Goal: Task Accomplishment & Management: Manage account settings

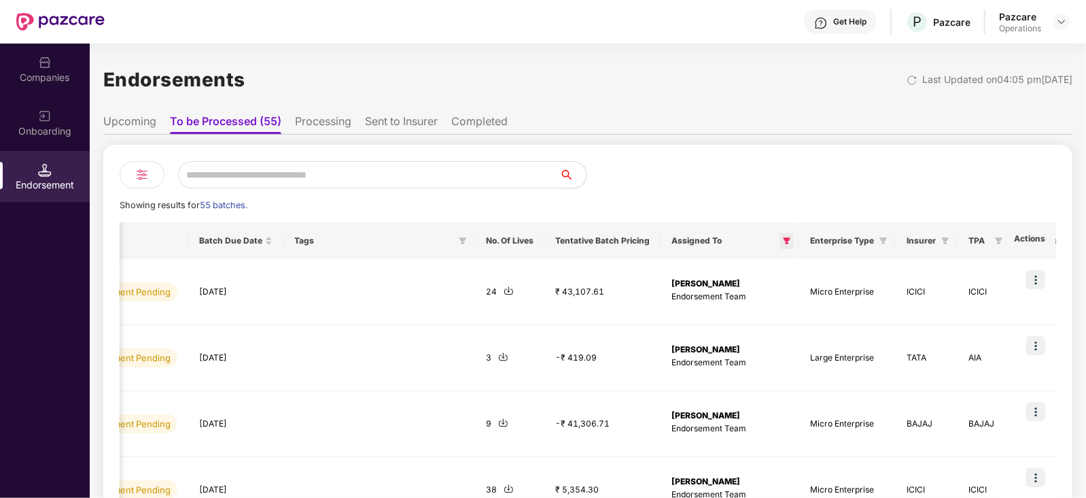
click at [783, 241] on icon "filter" at bounding box center [787, 241] width 8 height 8
click at [686, 183] on div at bounding box center [822, 174] width 468 height 27
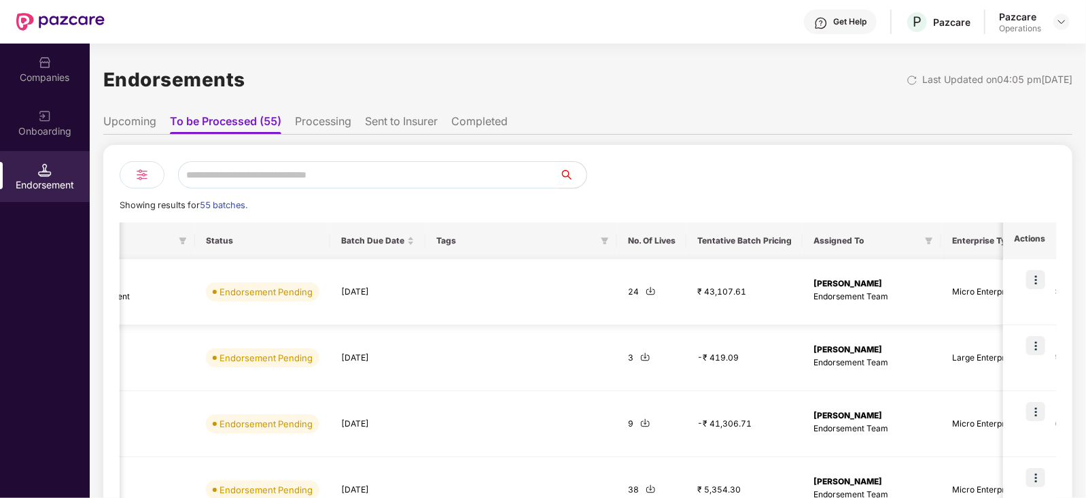
scroll to position [0, 543]
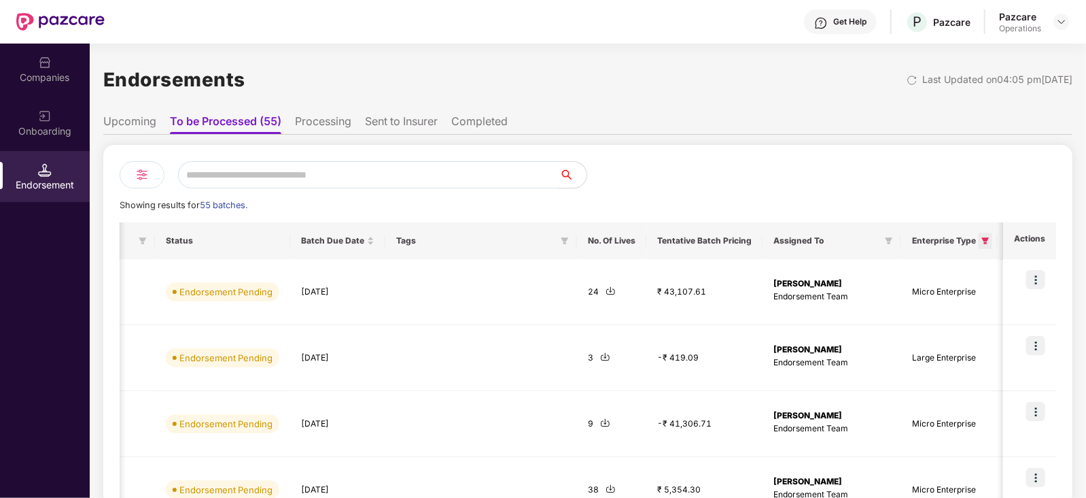
click at [982, 239] on icon "filter" at bounding box center [985, 240] width 7 height 7
click at [816, 239] on div "Assigned To" at bounding box center [832, 240] width 117 height 11
click at [883, 243] on span at bounding box center [890, 241] width 14 height 16
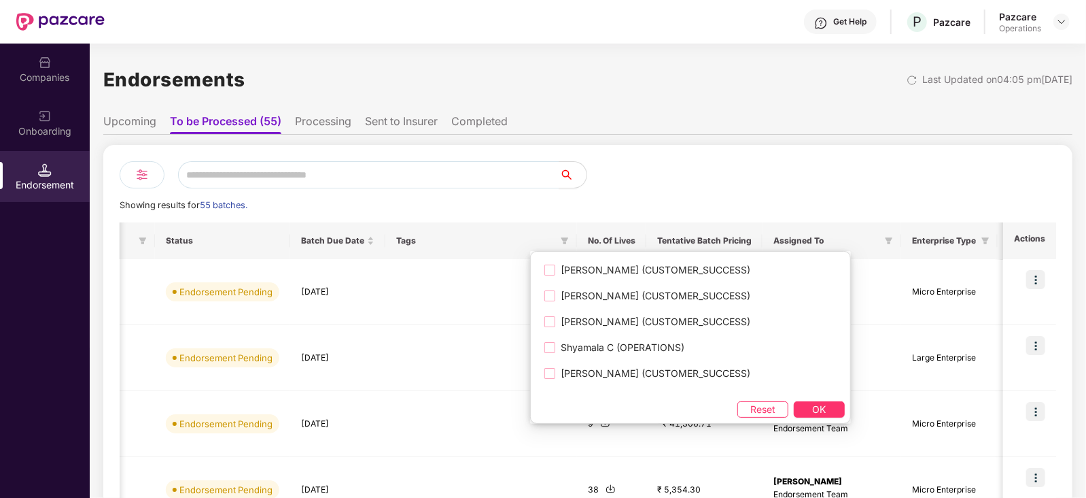
click at [713, 174] on div at bounding box center [822, 174] width 468 height 27
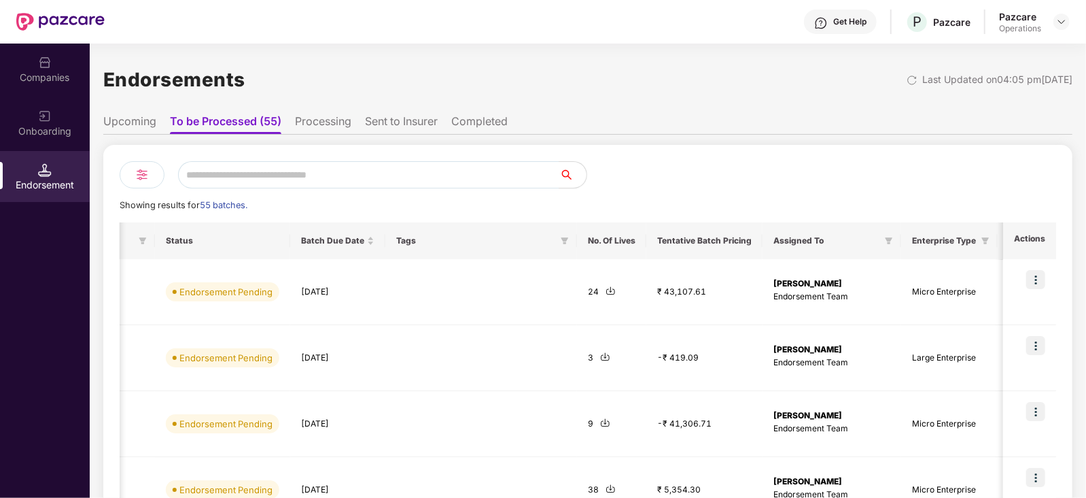
click at [341, 116] on li "Processing" at bounding box center [323, 124] width 56 height 20
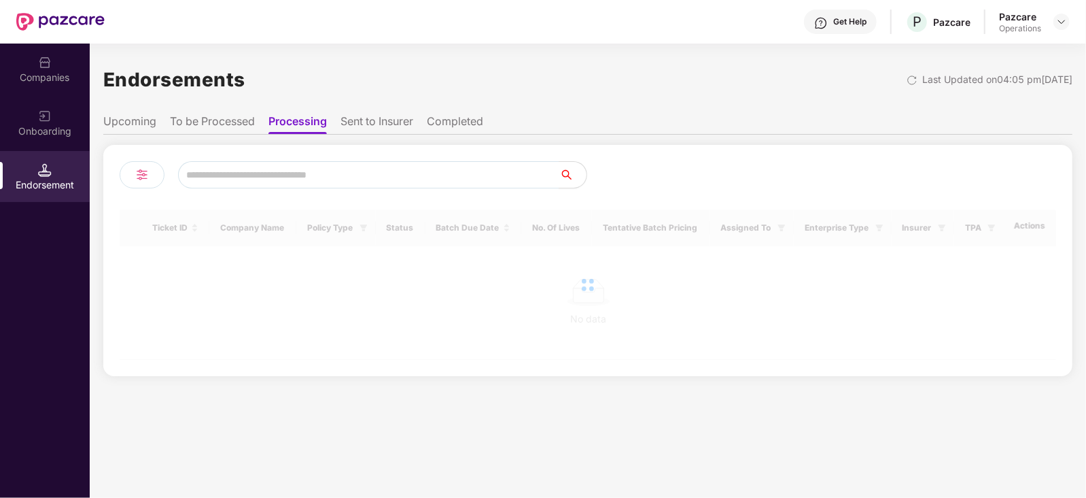
click at [437, 109] on ul "Upcoming To be Processed Processing Sent to Insurer Completed" at bounding box center [588, 120] width 970 height 27
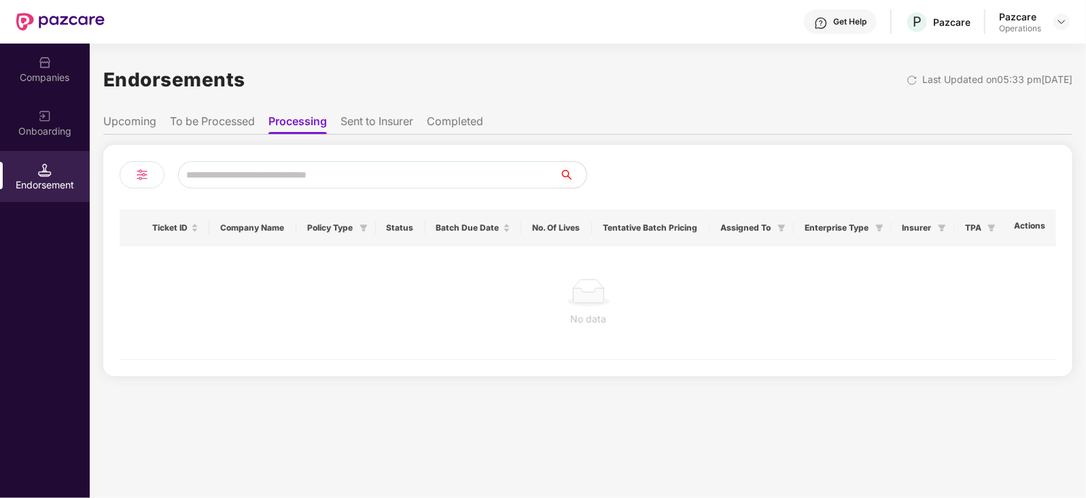
click at [442, 120] on li "Completed" at bounding box center [455, 124] width 56 height 20
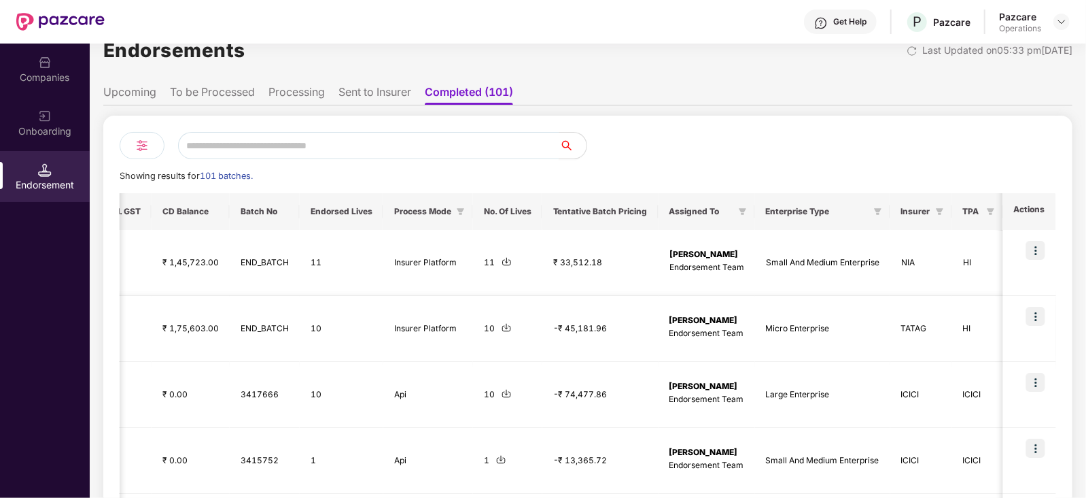
scroll to position [0, 0]
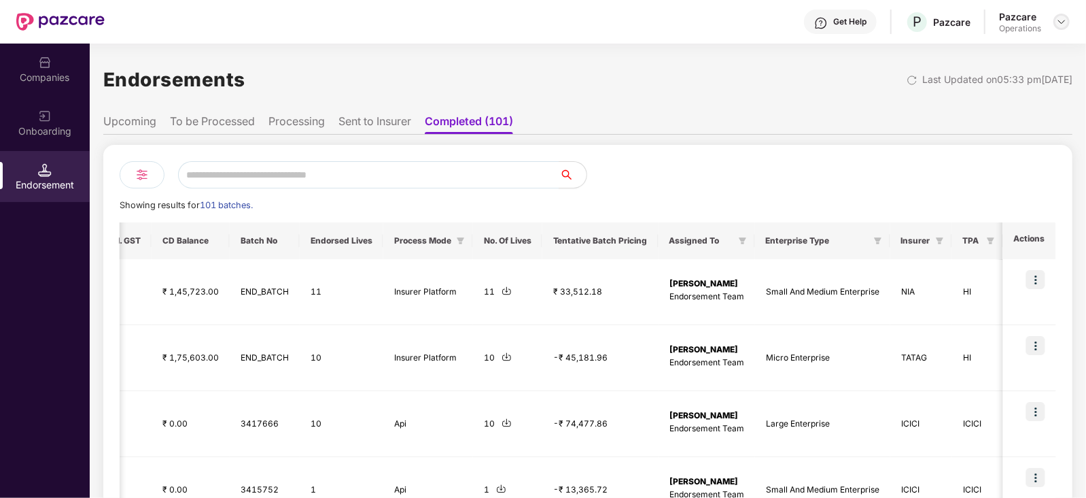
click at [1067, 22] on img at bounding box center [1062, 21] width 11 height 11
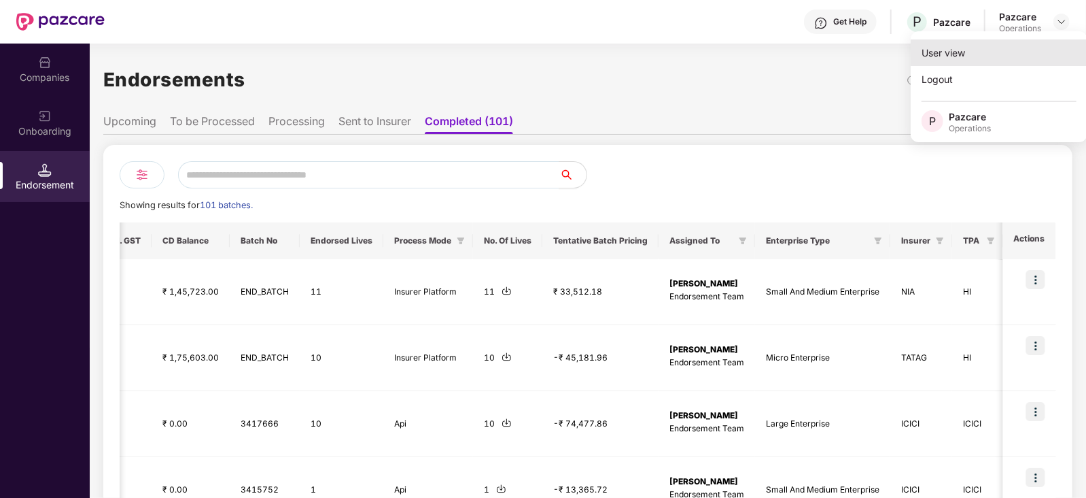
drag, startPoint x: 980, startPoint y: 54, endPoint x: 1027, endPoint y: 49, distance: 47.8
click at [1027, 49] on div "User view" at bounding box center [999, 52] width 177 height 27
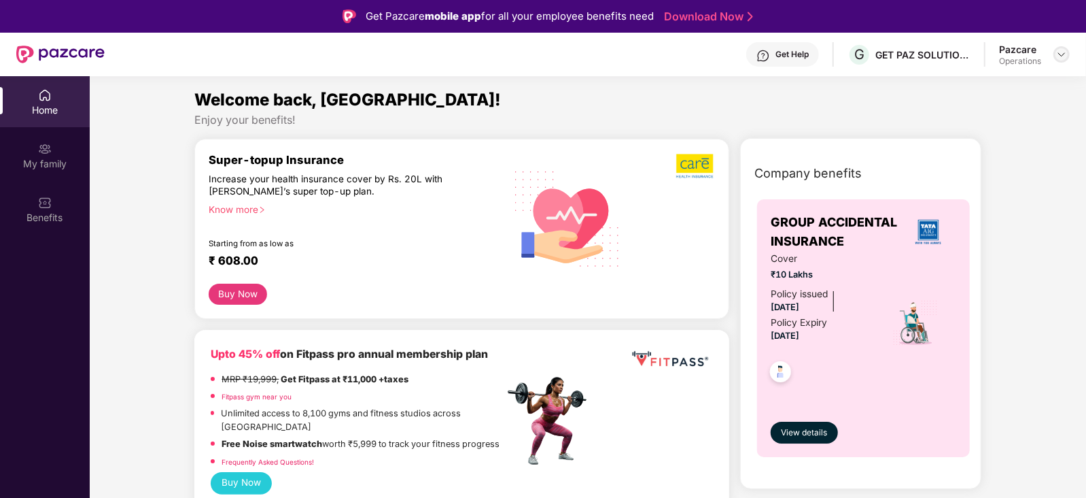
click at [1062, 49] on img at bounding box center [1062, 54] width 11 height 11
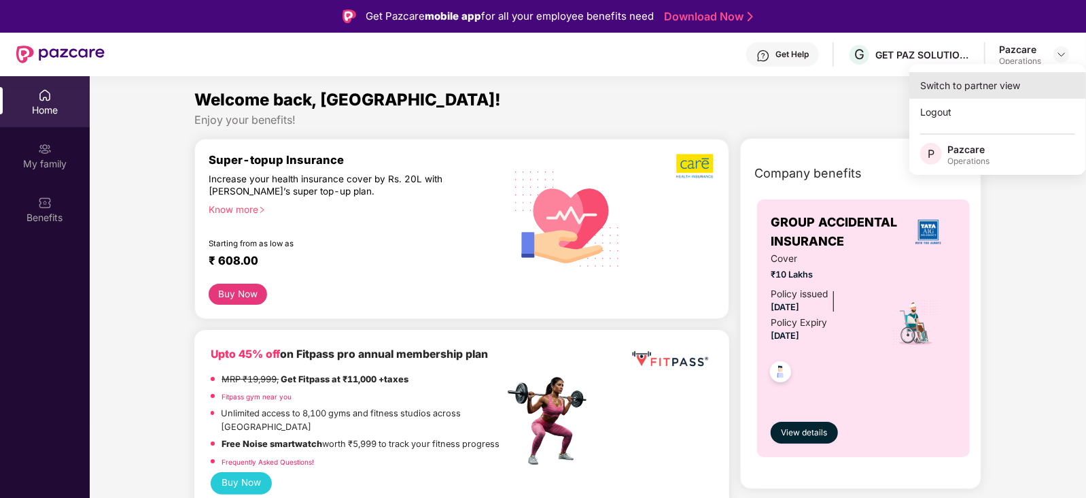
click at [985, 88] on div "Switch to partner view" at bounding box center [998, 85] width 177 height 27
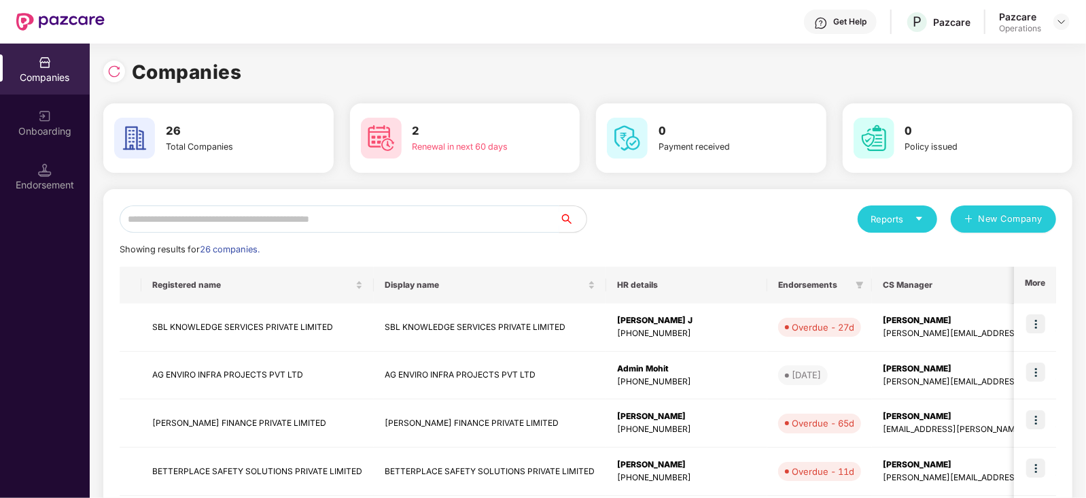
click at [169, 219] on input "text" at bounding box center [340, 218] width 440 height 27
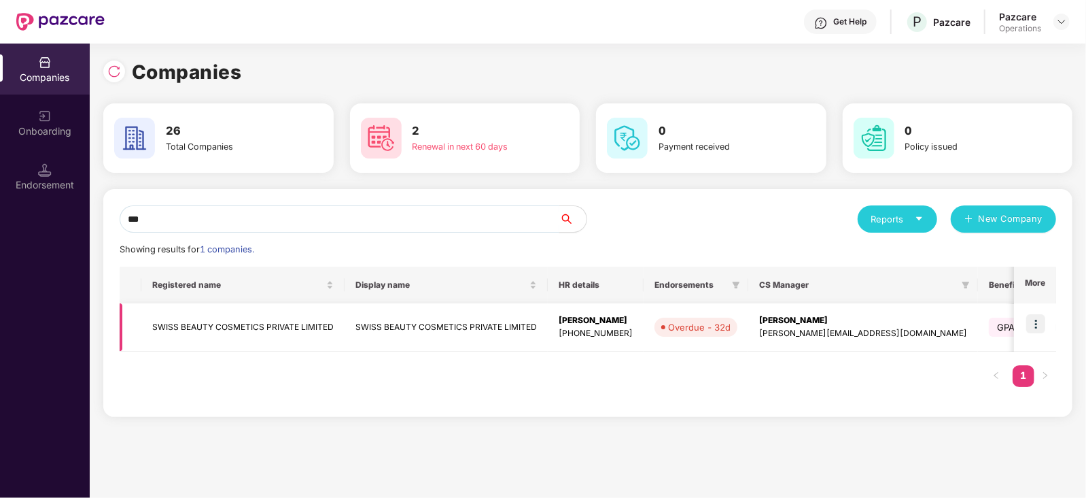
type input "***"
click at [1038, 324] on img at bounding box center [1036, 323] width 19 height 19
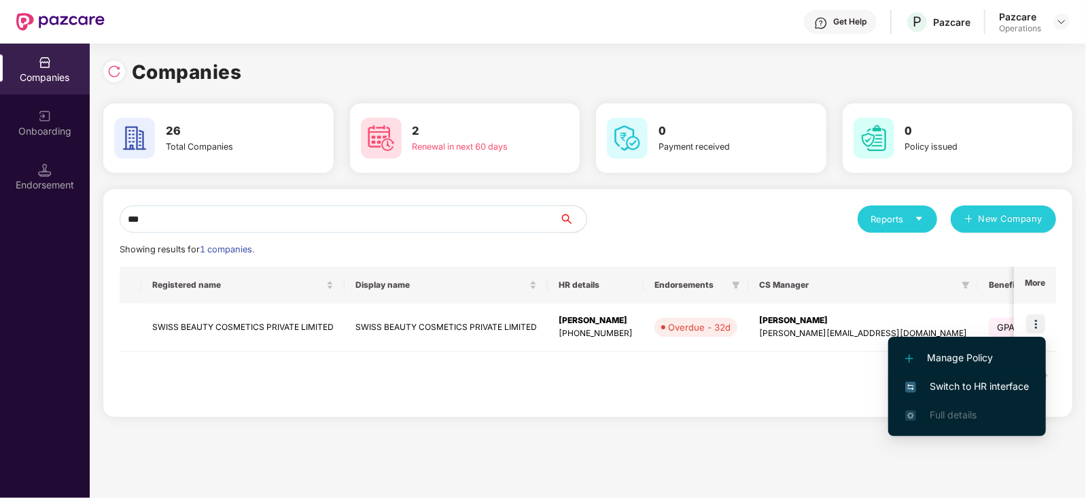
click at [948, 389] on span "Switch to HR interface" at bounding box center [968, 386] width 124 height 15
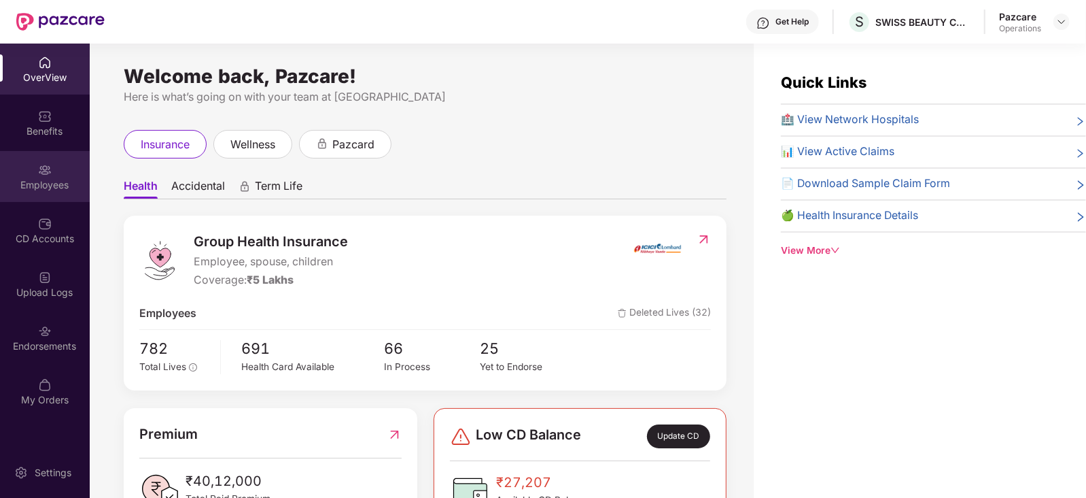
click at [52, 173] on div "Employees" at bounding box center [45, 176] width 90 height 51
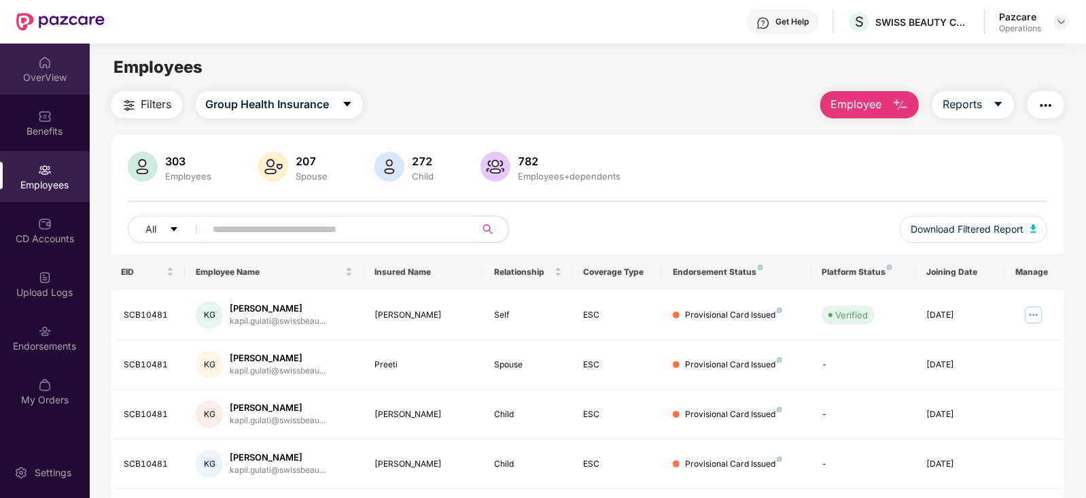
click at [39, 82] on div "OverView" at bounding box center [45, 78] width 90 height 14
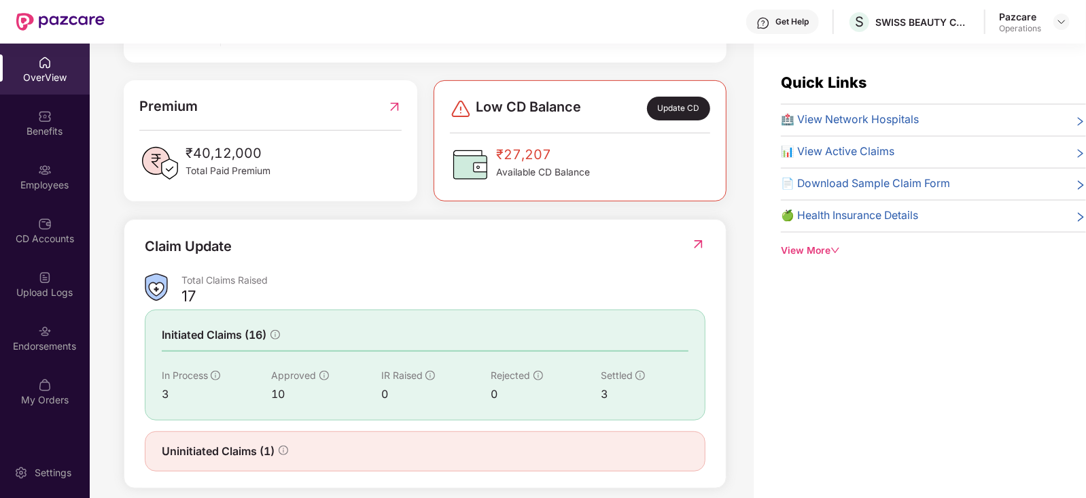
scroll to position [341, 0]
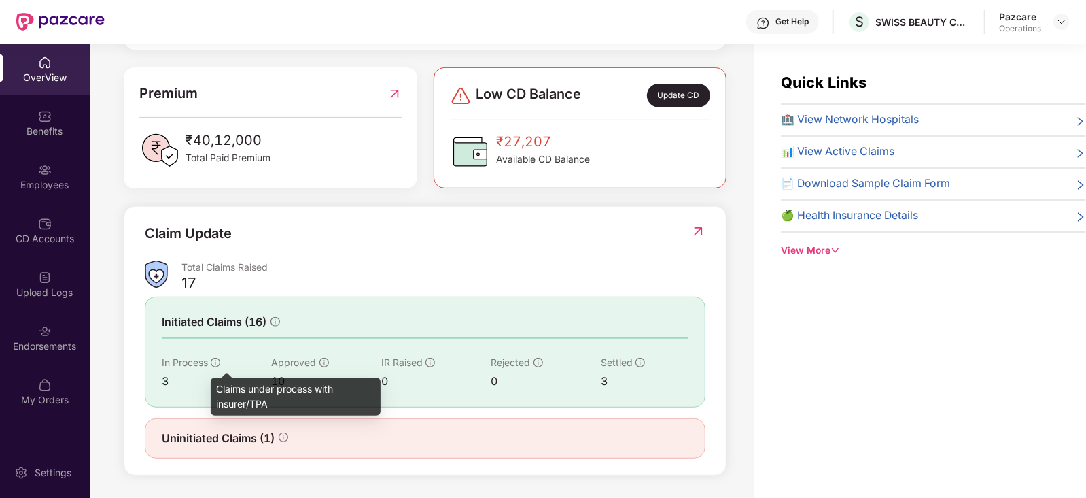
click at [216, 358] on icon "info-circle" at bounding box center [216, 363] width 10 height 10
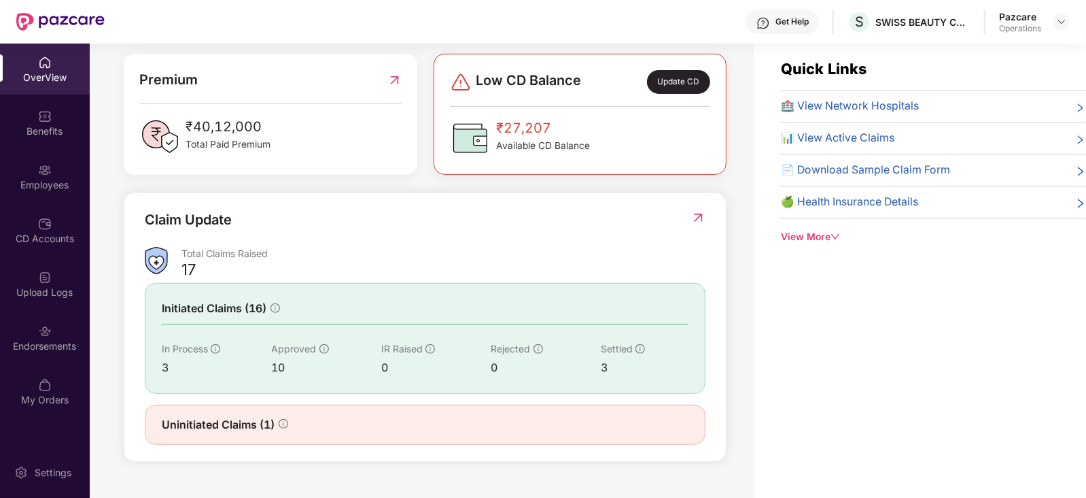
scroll to position [14, 0]
click at [389, 80] on img at bounding box center [395, 79] width 14 height 21
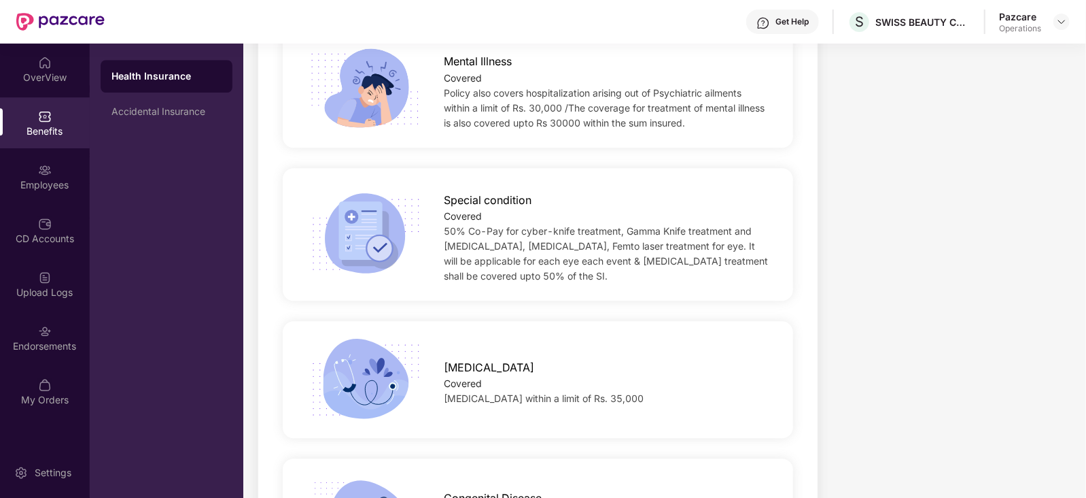
scroll to position [2620, 0]
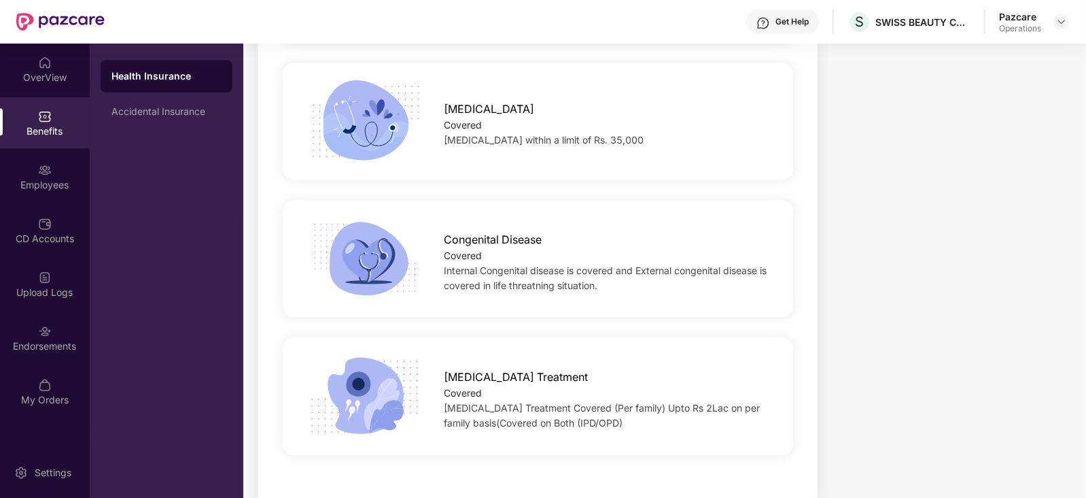
click at [187, 129] on div "Health Insurance Accidental Insurance" at bounding box center [167, 271] width 154 height 454
click at [182, 117] on div "Accidental Insurance" at bounding box center [167, 111] width 132 height 33
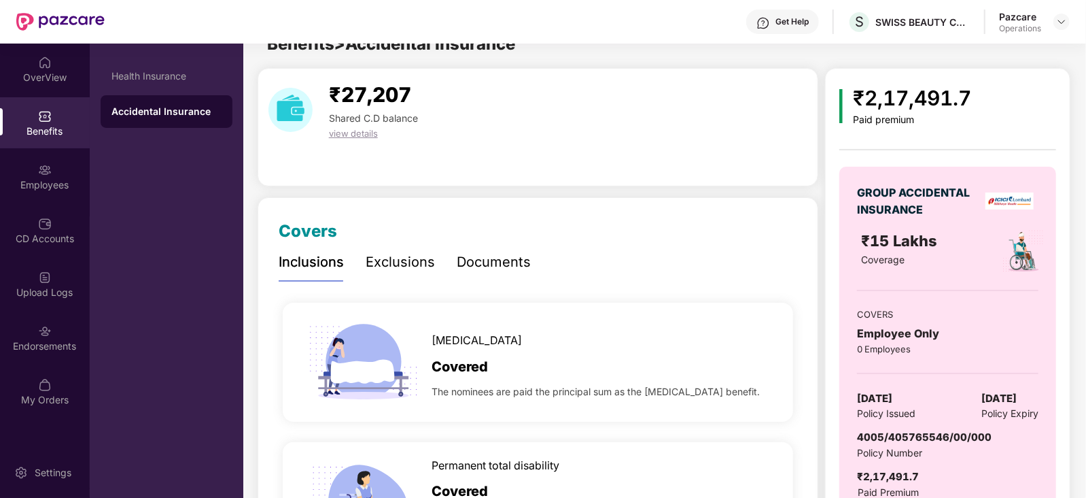
scroll to position [1419, 0]
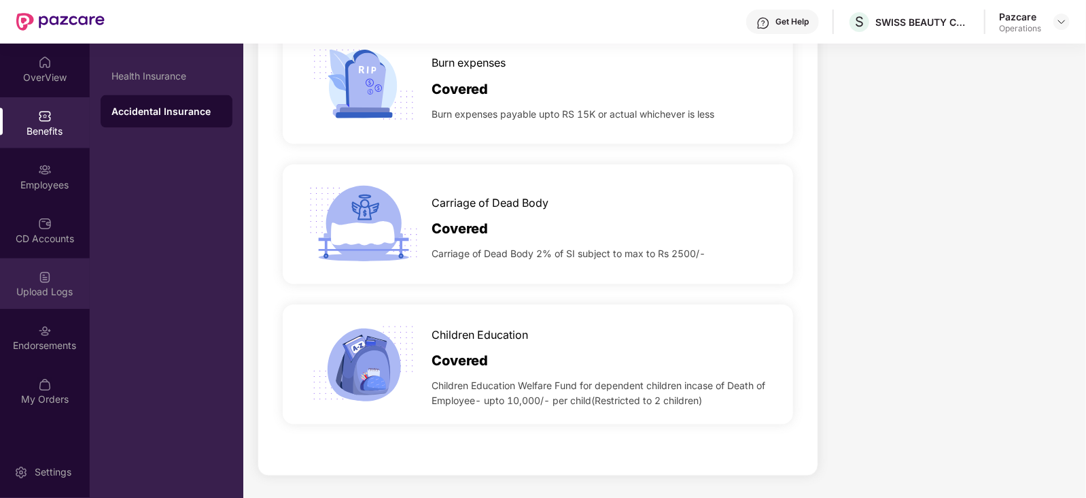
click at [39, 299] on div "Upload Logs" at bounding box center [45, 283] width 90 height 51
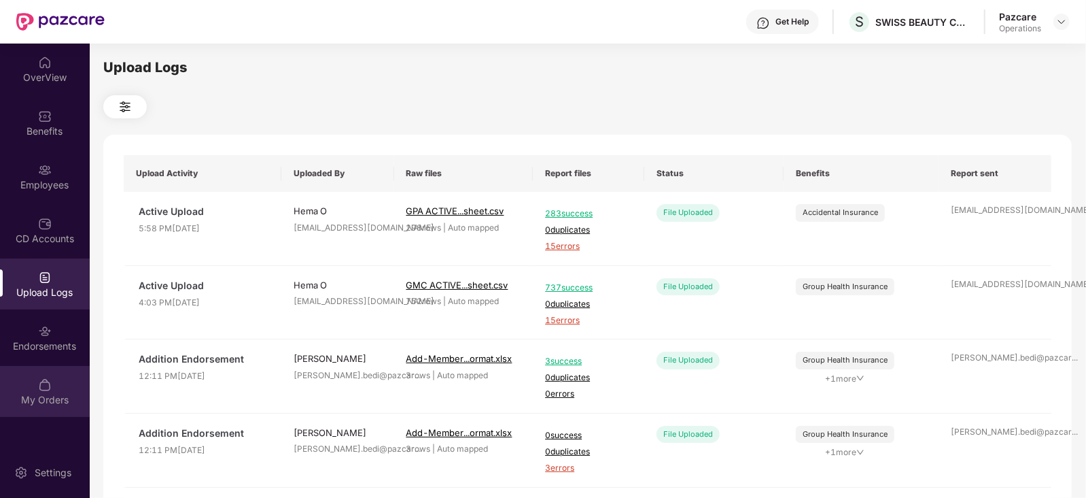
click at [52, 372] on div "My Orders" at bounding box center [45, 391] width 90 height 51
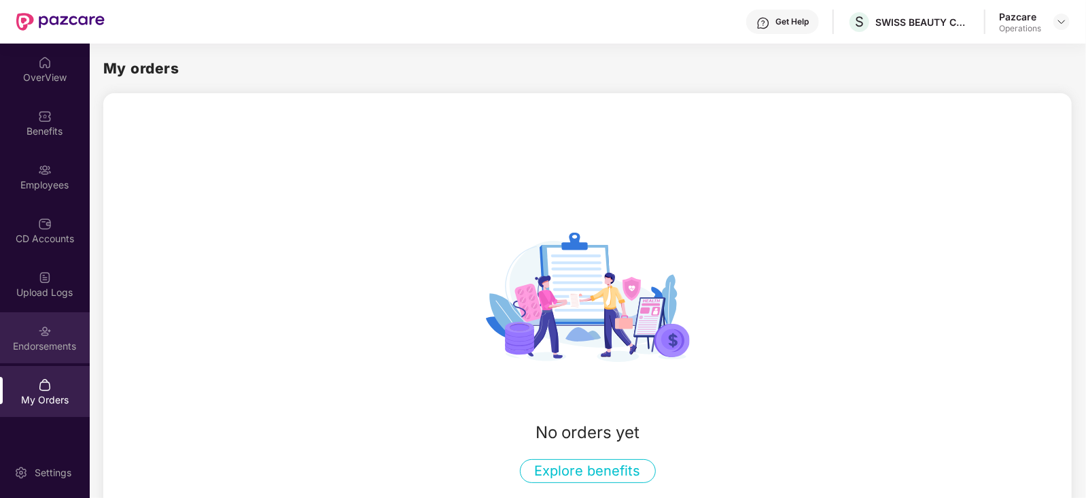
click at [50, 315] on div "Endorsements" at bounding box center [45, 337] width 90 height 51
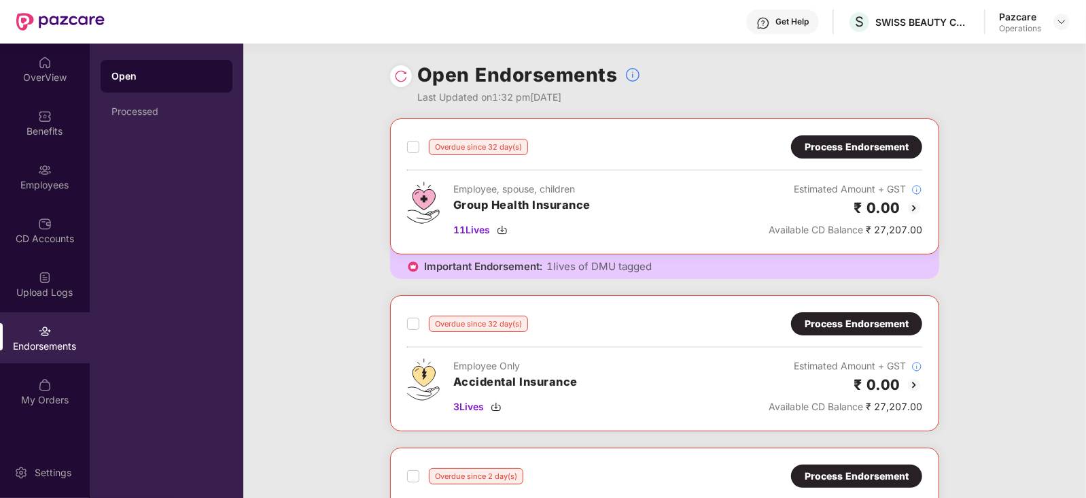
click at [909, 204] on img at bounding box center [914, 208] width 16 height 16
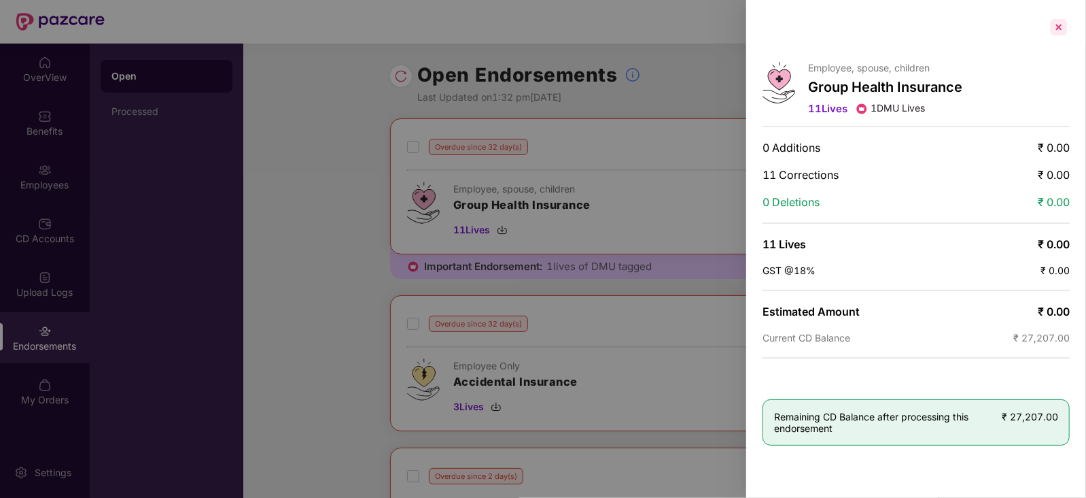
click at [1059, 25] on div at bounding box center [1059, 27] width 22 height 22
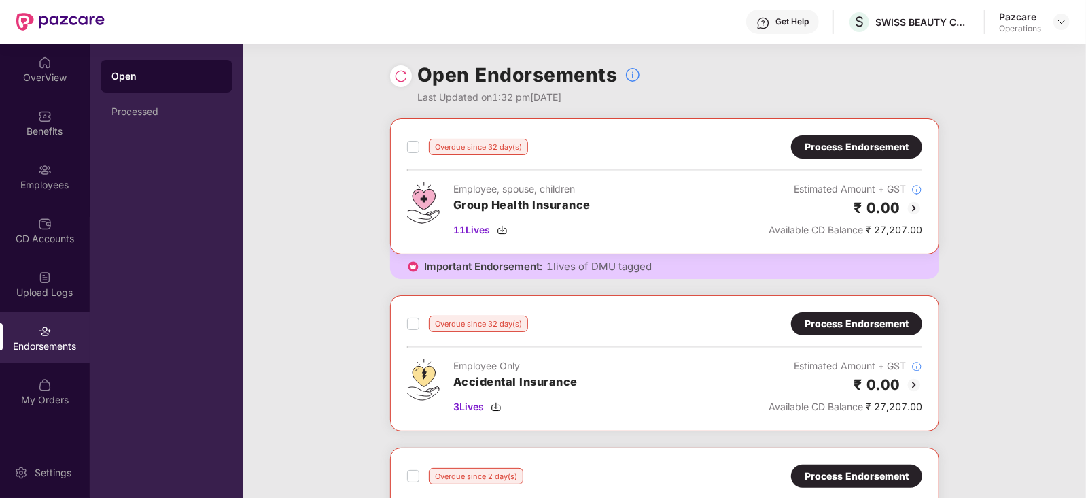
click at [876, 148] on div "Process Endorsement" at bounding box center [857, 146] width 104 height 15
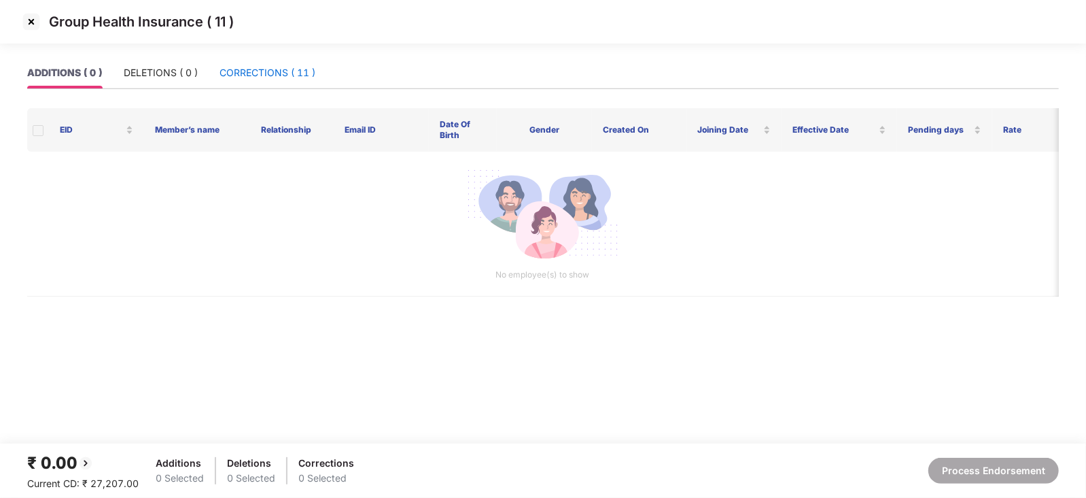
click at [275, 72] on div "CORRECTIONS ( 11 )" at bounding box center [268, 72] width 96 height 15
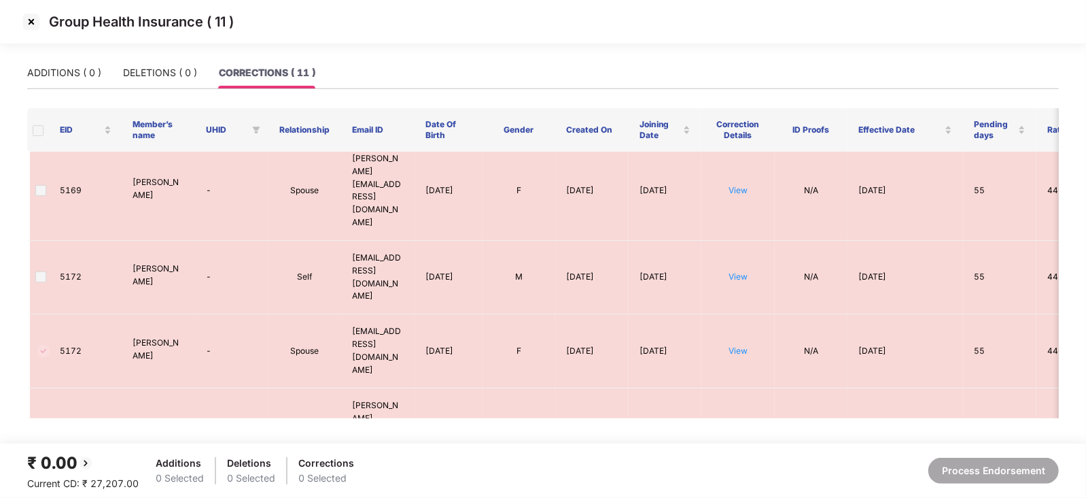
scroll to position [371, 0]
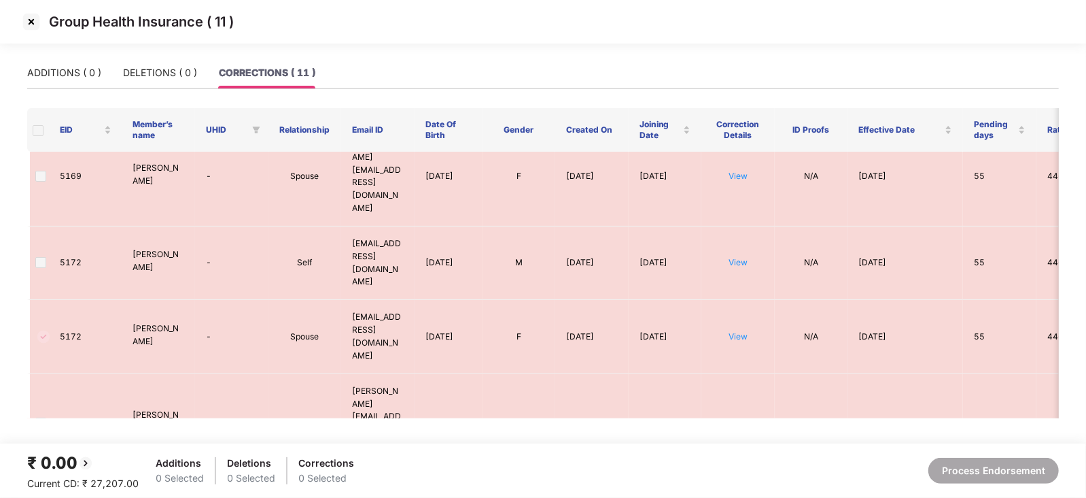
click at [30, 20] on img at bounding box center [31, 22] width 22 height 22
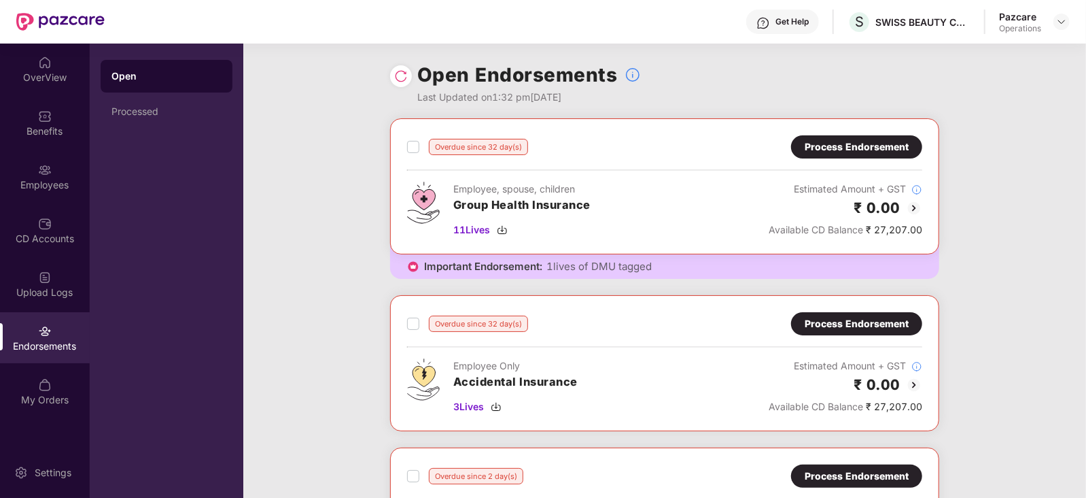
click at [911, 203] on img at bounding box center [914, 208] width 16 height 16
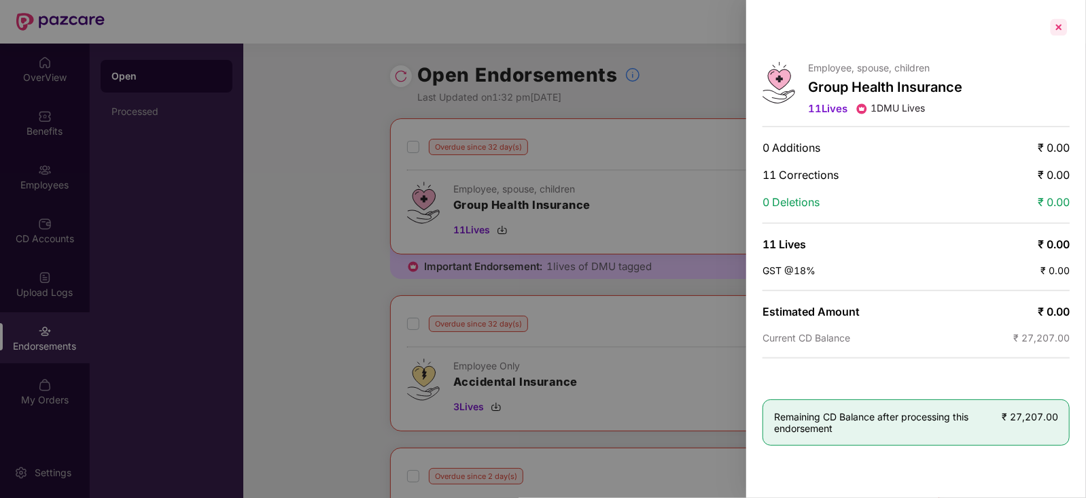
click at [1061, 32] on div at bounding box center [1059, 27] width 22 height 22
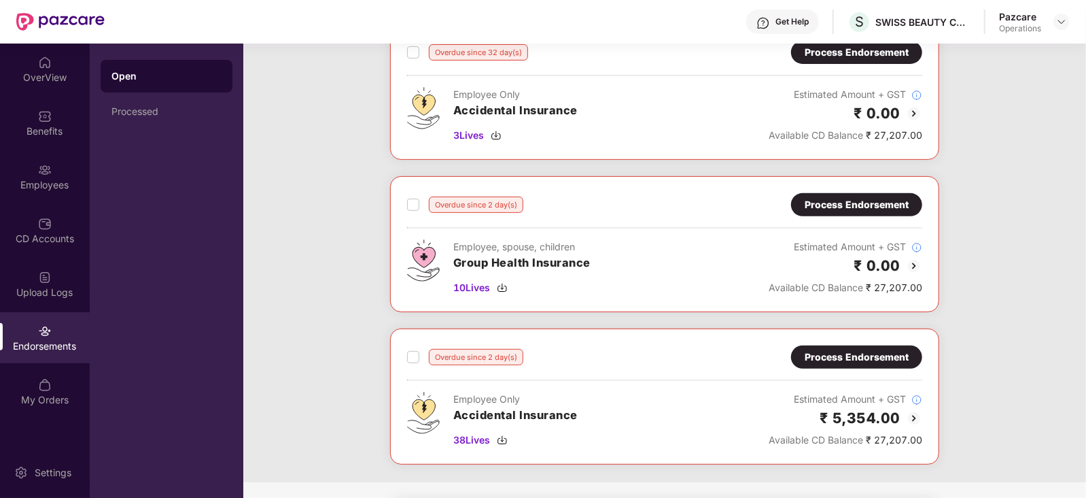
scroll to position [270, 0]
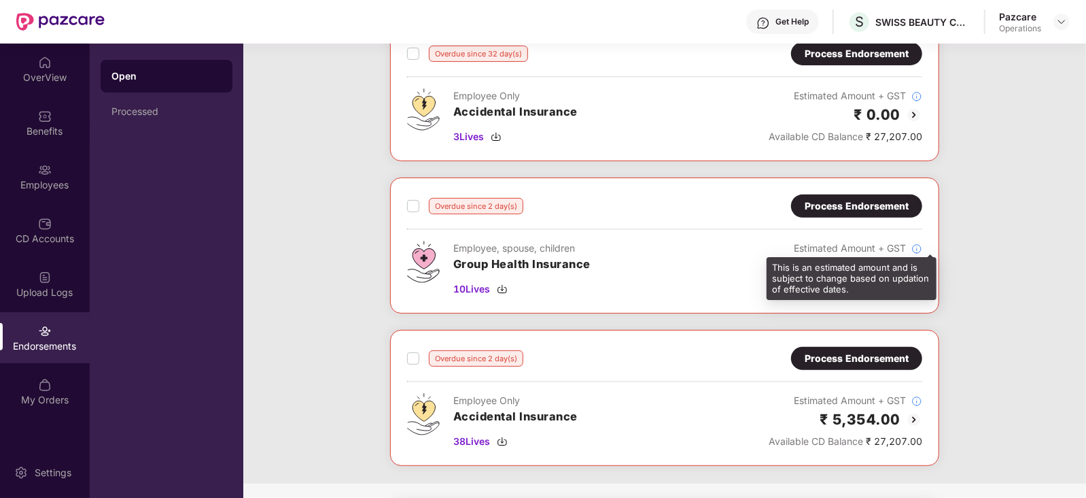
click at [910, 273] on div "This is an estimated amount and is subject to change based on updation of effec…" at bounding box center [852, 278] width 170 height 43
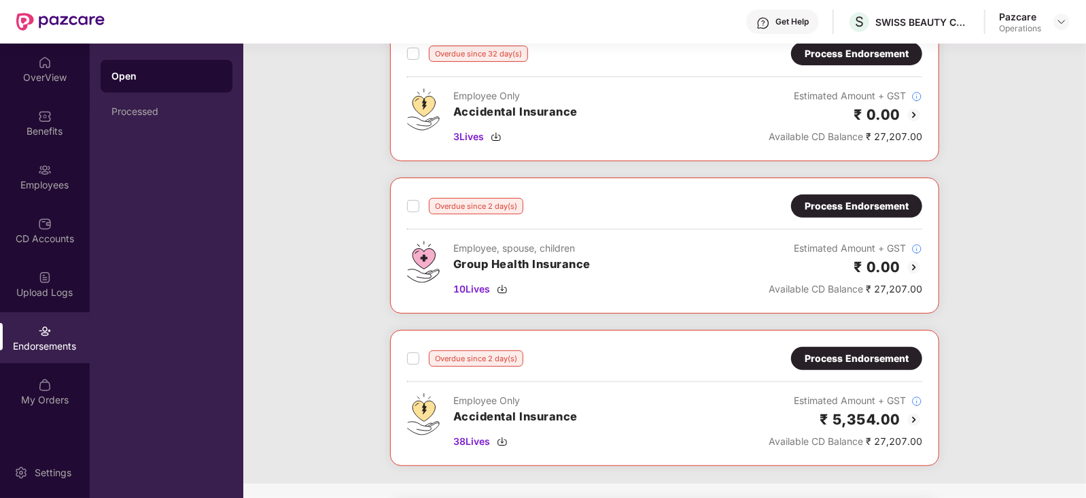
click at [909, 266] on img at bounding box center [914, 267] width 16 height 16
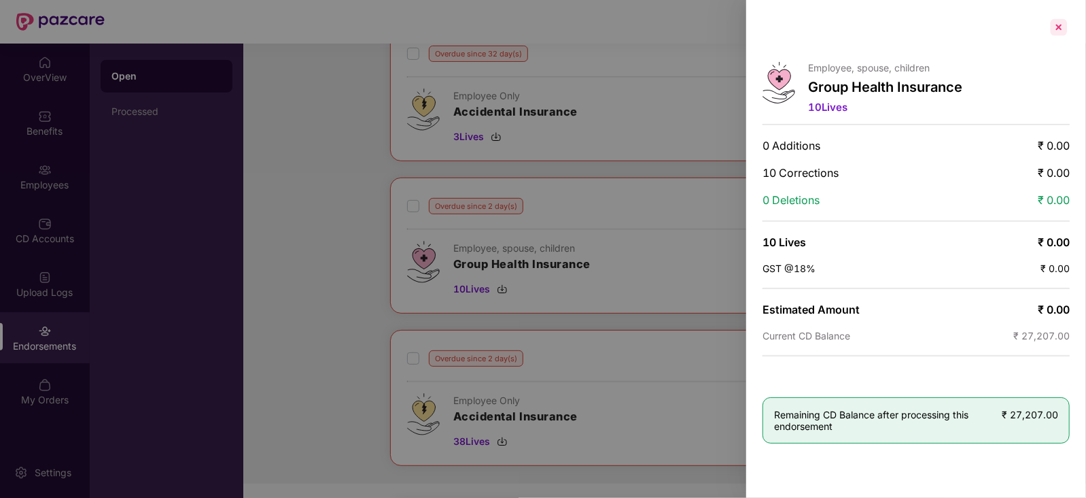
click at [1061, 22] on div at bounding box center [1059, 27] width 22 height 22
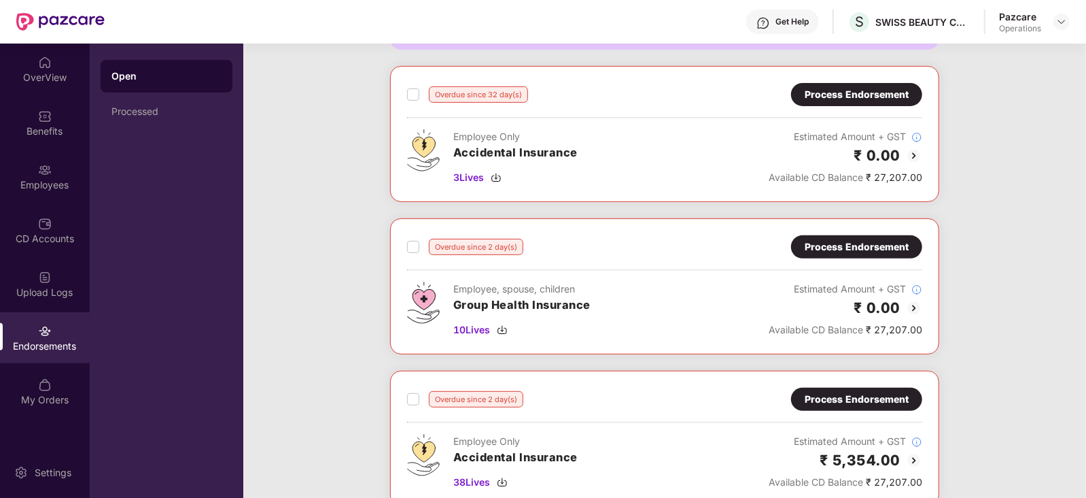
scroll to position [228, 0]
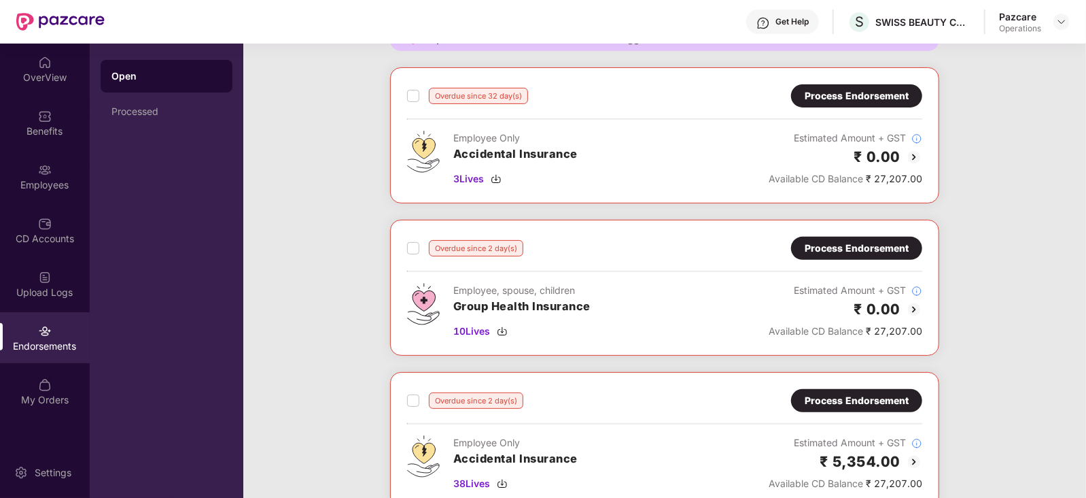
click at [916, 154] on img at bounding box center [914, 157] width 16 height 16
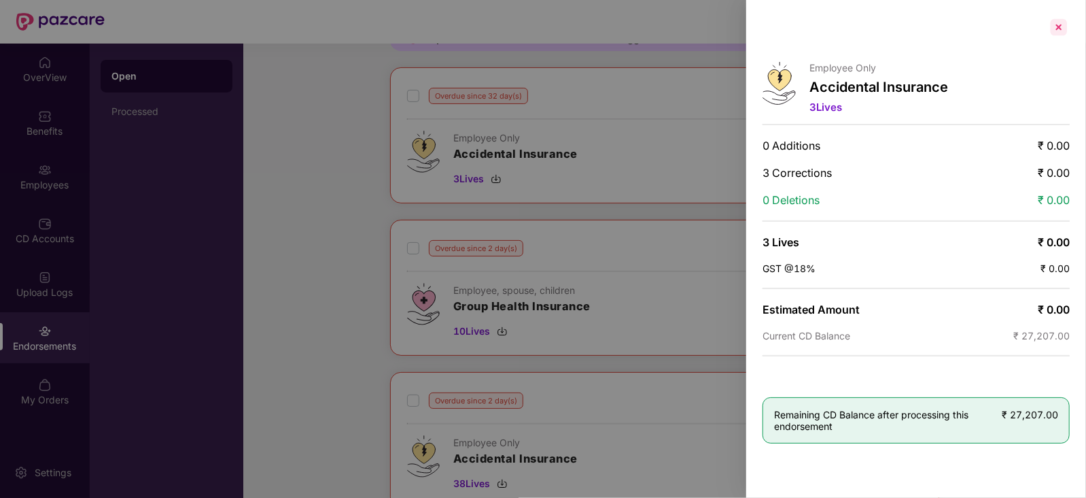
click at [1064, 29] on div at bounding box center [1059, 27] width 22 height 22
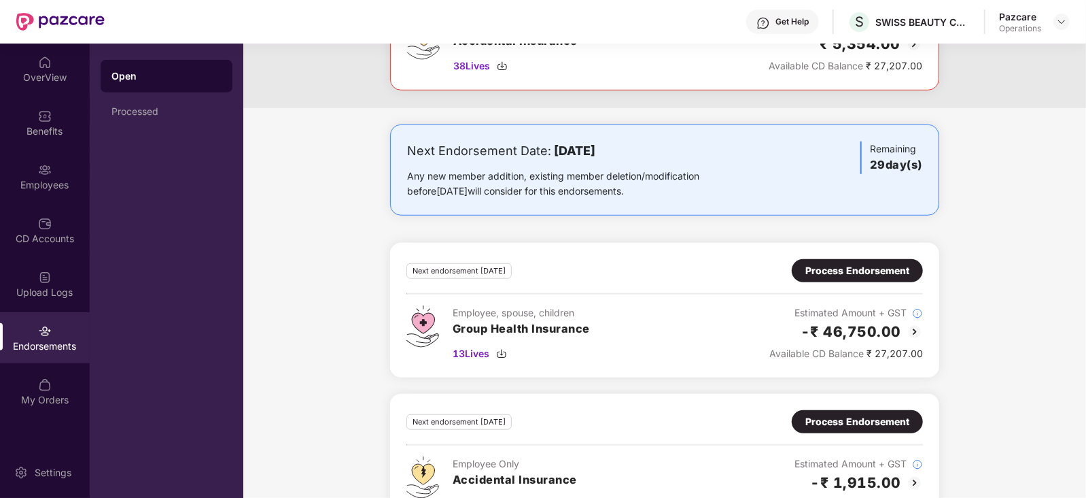
scroll to position [689, 0]
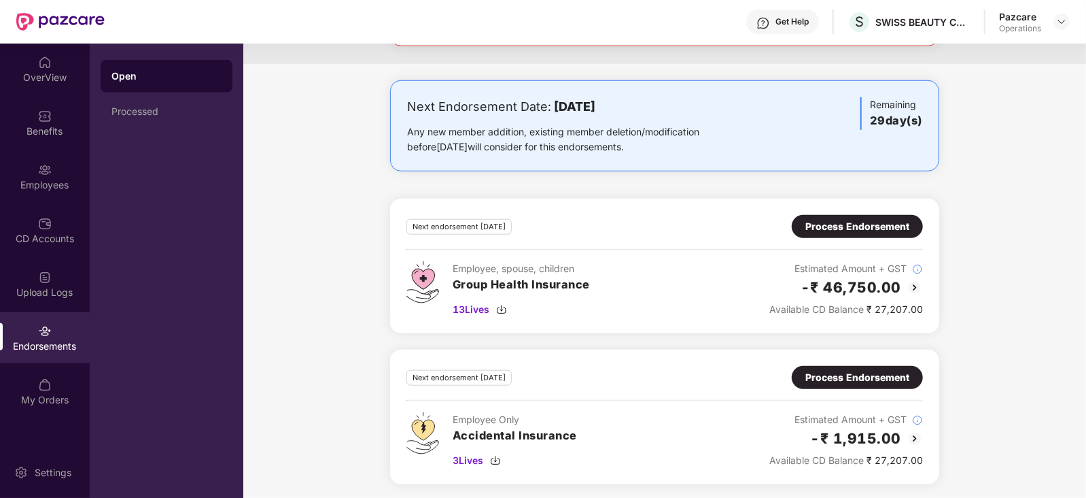
click at [910, 284] on img at bounding box center [915, 287] width 16 height 16
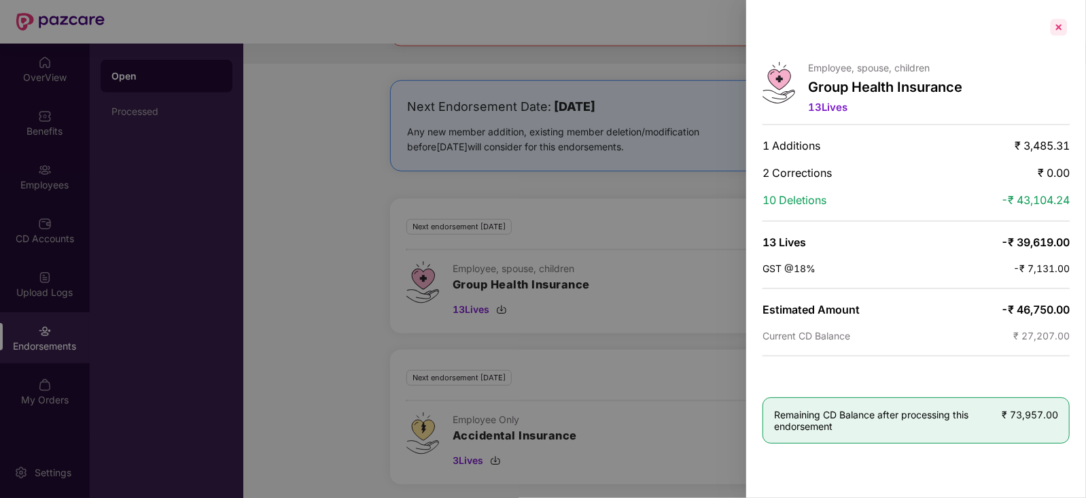
click at [1055, 28] on div at bounding box center [1059, 27] width 22 height 22
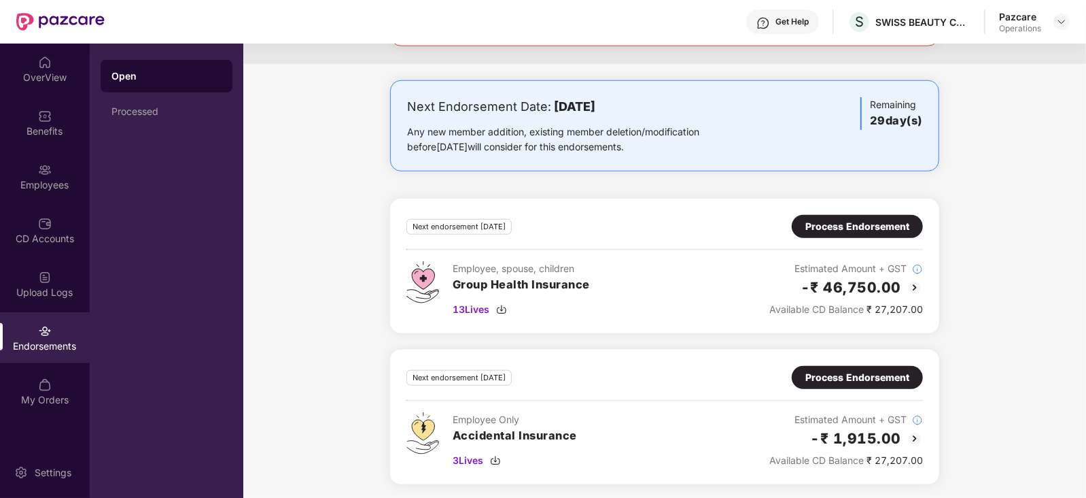
click at [914, 432] on img at bounding box center [915, 438] width 16 height 16
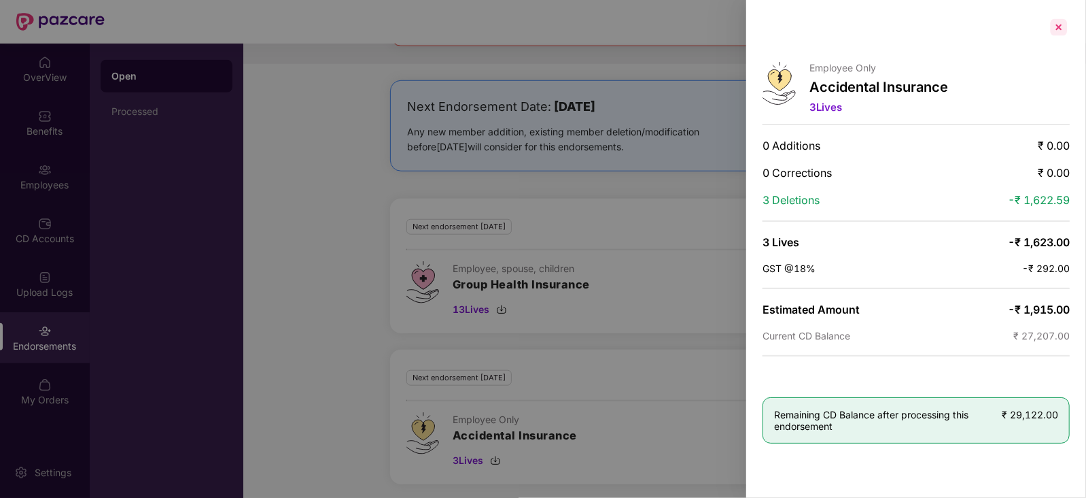
click at [1053, 29] on div at bounding box center [1059, 27] width 22 height 22
